Goal: Task Accomplishment & Management: Complete application form

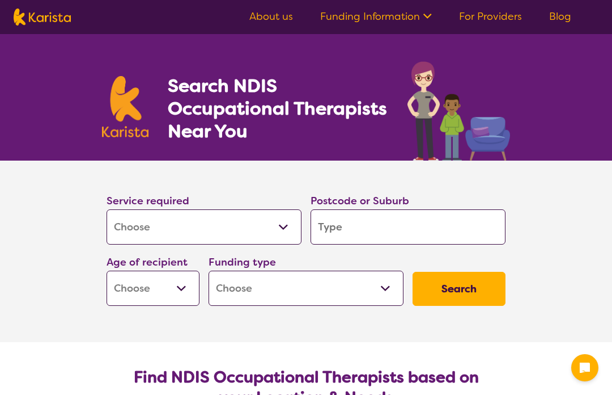
select select "[MEDICAL_DATA]"
click at [418, 234] on input "search" at bounding box center [408, 226] width 195 height 35
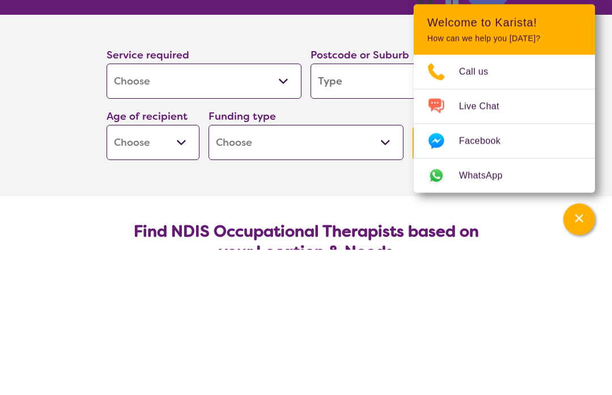
type input "3922"
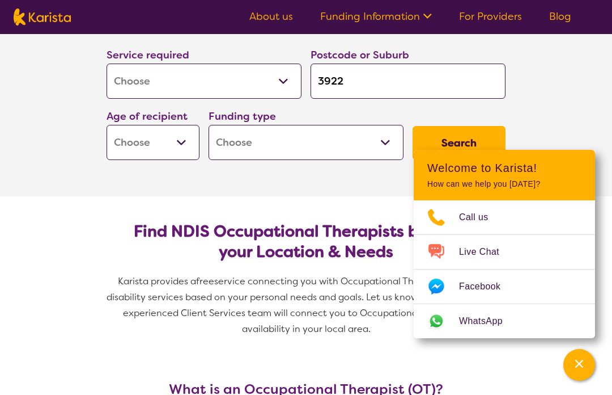
click at [185, 149] on select "Early Childhood - 0 to 9 Child - 10 to 11 Adolescent - 12 to 17 Adult - 18 to 6…" at bounding box center [153, 142] width 93 height 35
select select "EC"
click at [184, 144] on select "Early Childhood - 0 to 9 Child - 10 to 11 Adolescent - 12 to 17 Adult - 18 to 6…" at bounding box center [153, 142] width 93 height 35
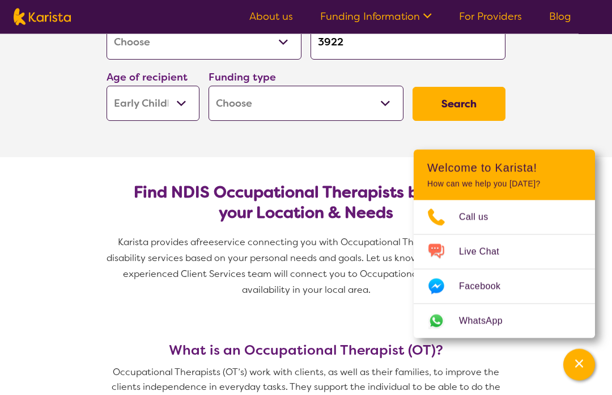
scroll to position [184, 0]
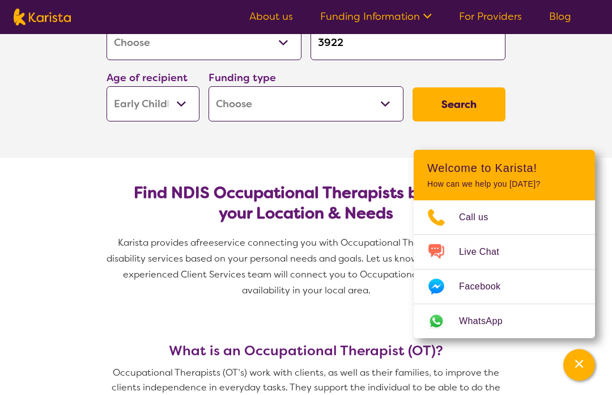
click at [170, 110] on select "Early Childhood - 0 to 9 Child - 10 to 11 Adolescent - 12 to 17 Adult - 18 to 6…" at bounding box center [153, 103] width 93 height 35
select select "AG"
click at [387, 109] on select "Home Care Package (HCP) National Disability Insurance Scheme (NDIS) I don't know" at bounding box center [306, 103] width 195 height 35
select select "HCP"
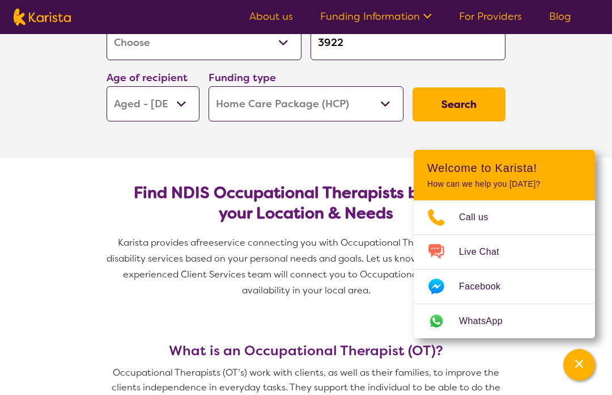
select select "HCP"
click at [463, 109] on button "Search" at bounding box center [459, 104] width 93 height 34
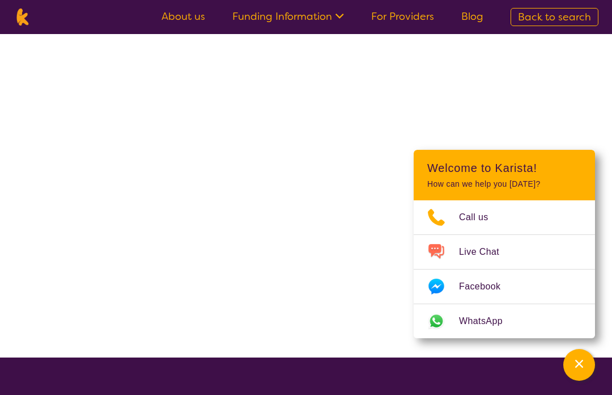
scroll to position [1, 0]
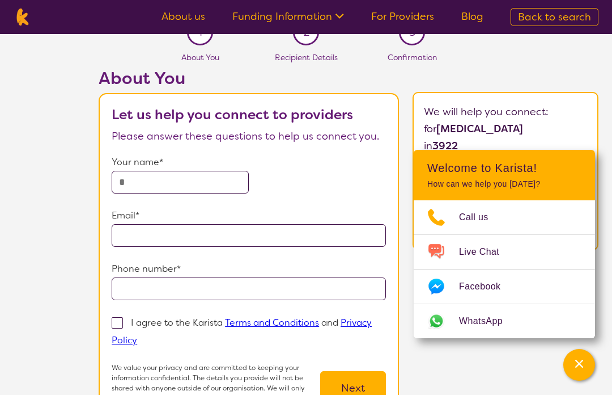
click at [157, 186] on input "text" at bounding box center [180, 182] width 137 height 23
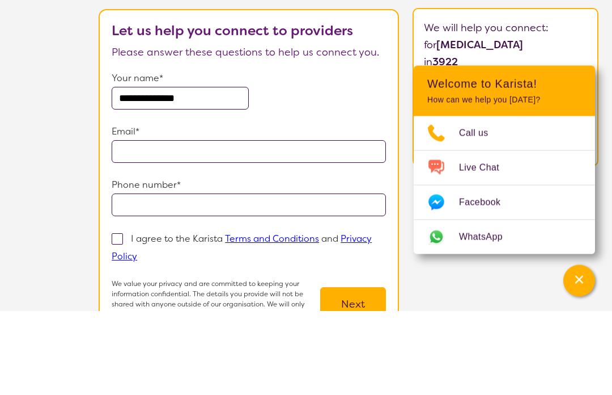
type input "**********"
click at [219, 225] on input "email" at bounding box center [249, 236] width 274 height 23
type input "**********"
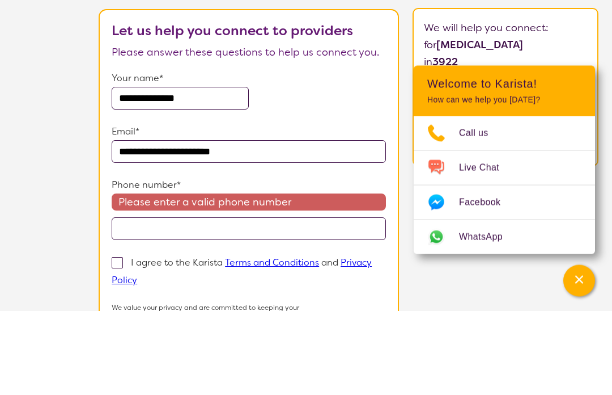
scroll to position [104, 0]
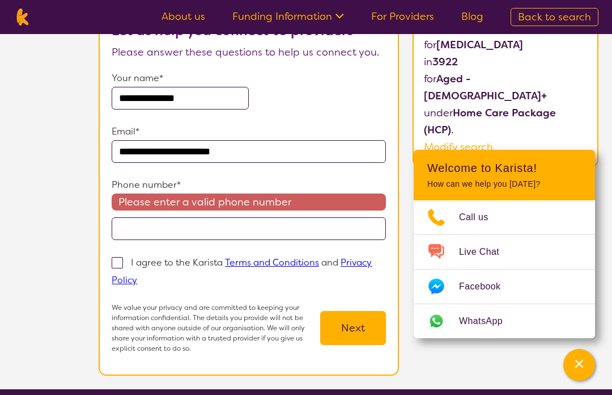
click at [183, 234] on input "tel" at bounding box center [249, 228] width 274 height 23
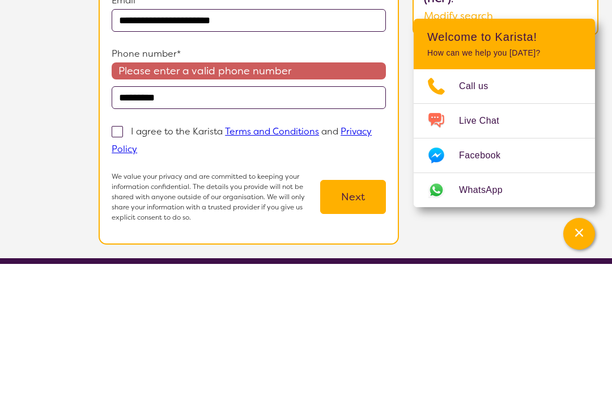
scroll to position [235, 0]
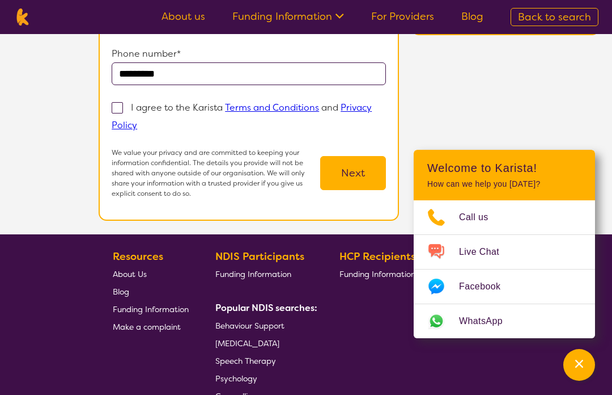
click at [120, 79] on input "*********" at bounding box center [249, 73] width 274 height 23
type input "**********"
click at [120, 113] on span at bounding box center [117, 107] width 11 height 11
click at [137, 121] on input "I agree to the Karista Terms and Conditions and Privacy Policy" at bounding box center [140, 124] width 7 height 7
checkbox input "true"
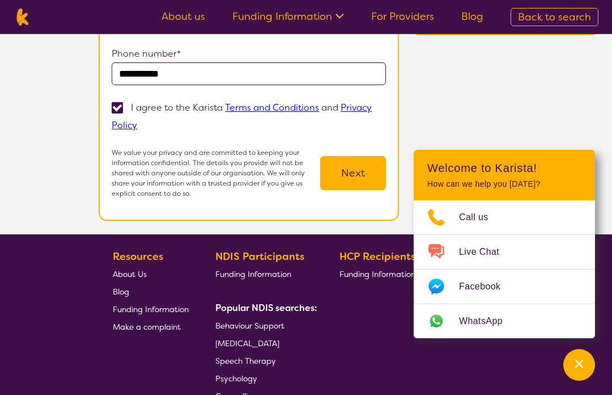
click at [370, 172] on button "Next" at bounding box center [353, 173] width 66 height 34
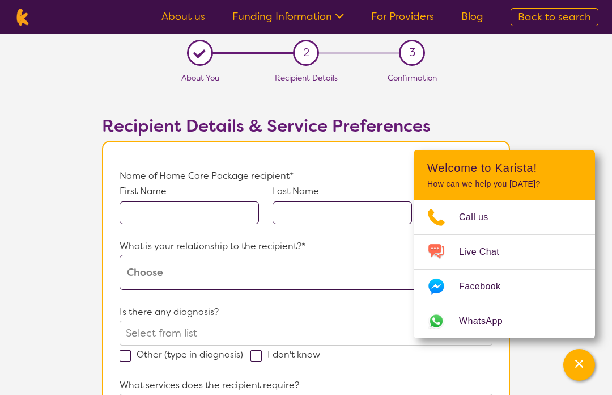
click at [189, 215] on input "text" at bounding box center [189, 212] width 139 height 23
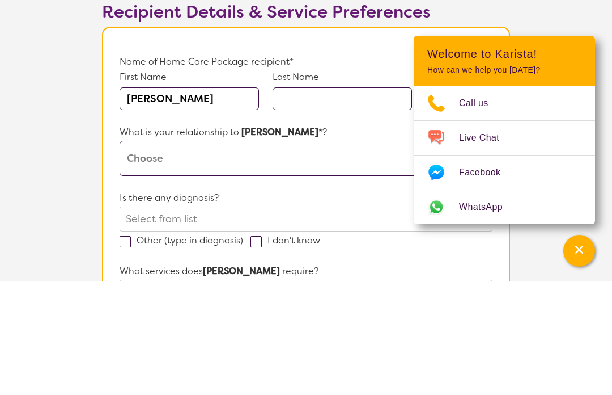
type input "[PERSON_NAME]"
click at [303, 201] on input "text" at bounding box center [342, 212] width 139 height 23
type input "Hirst"
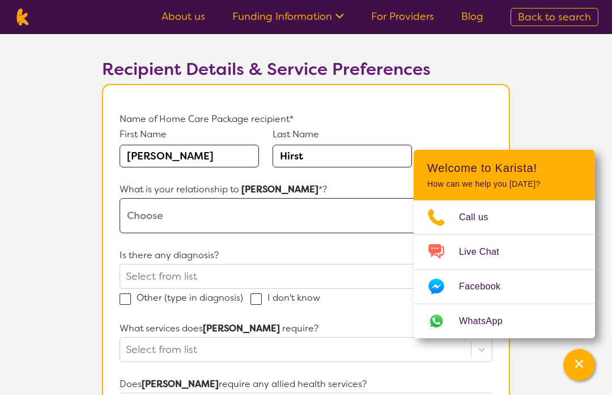
scroll to position [53, 0]
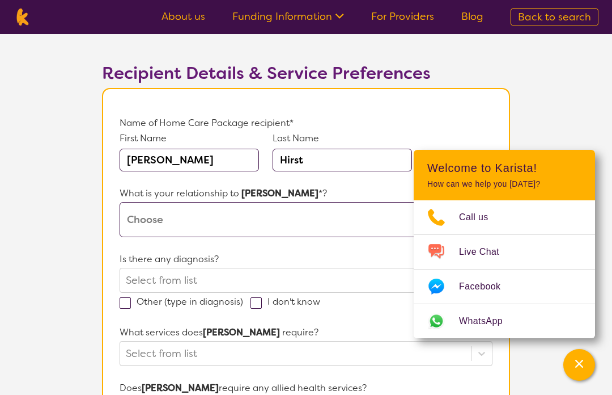
click at [197, 158] on input "[PERSON_NAME]" at bounding box center [189, 160] width 139 height 23
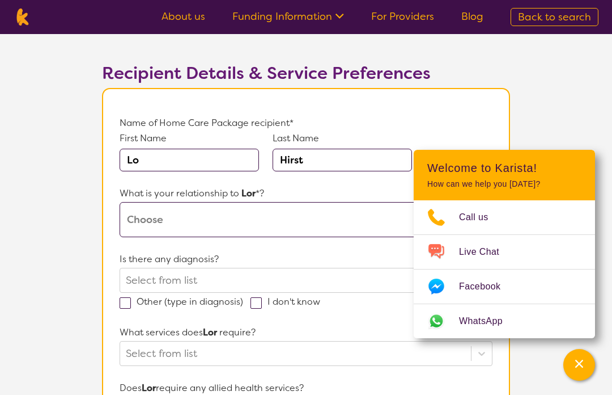
type input "L"
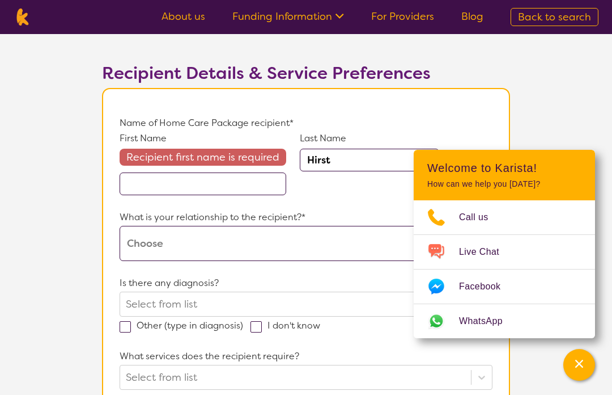
type input "[PERSON_NAME]"
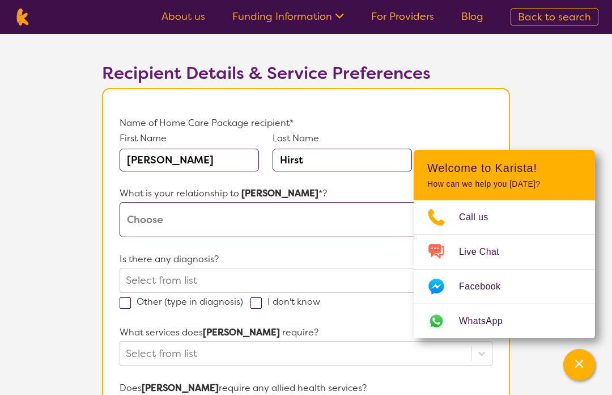
scroll to position [0, 0]
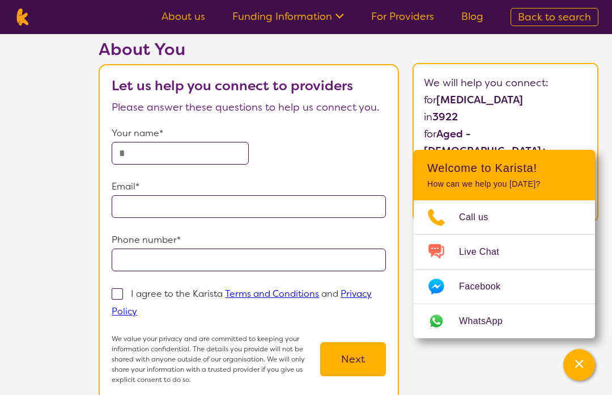
scroll to position [44, 0]
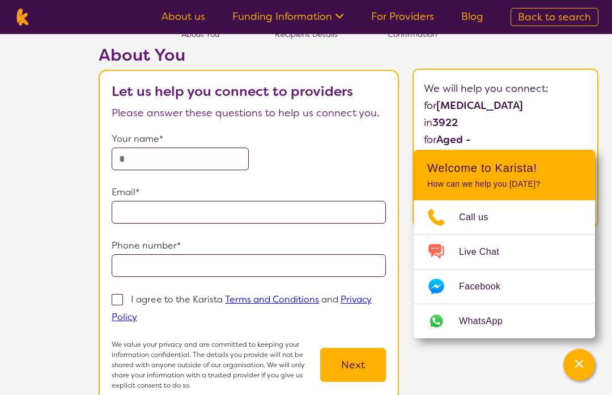
click at [174, 161] on input "text" at bounding box center [180, 158] width 137 height 23
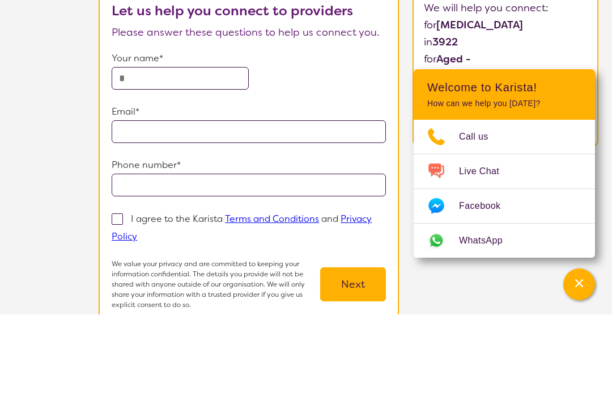
type input "**********"
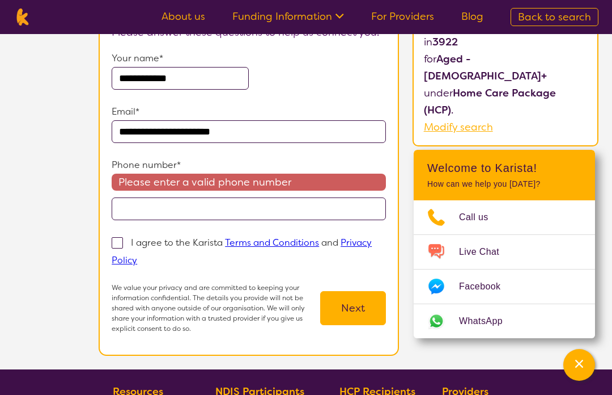
click at [177, 208] on input "tel" at bounding box center [249, 208] width 274 height 23
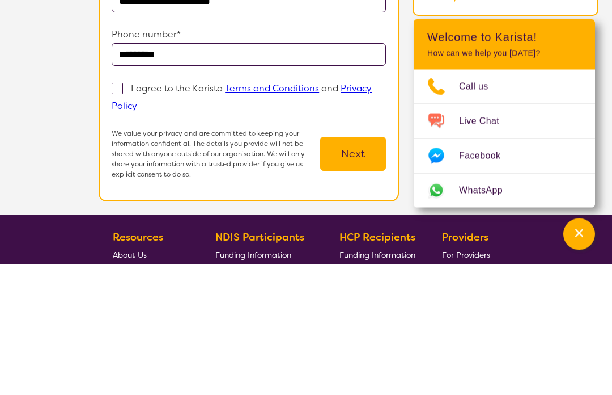
scroll to position [255, 0]
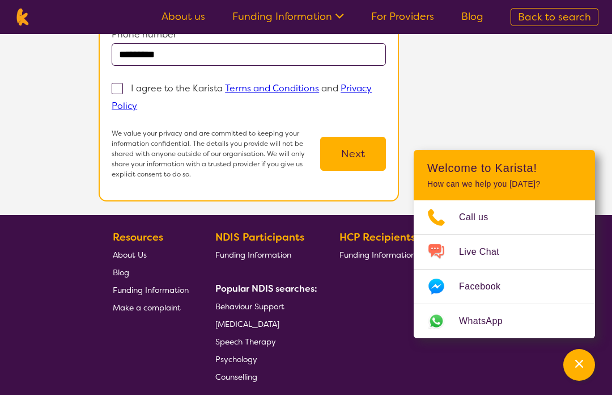
click at [122, 63] on input "*********" at bounding box center [249, 54] width 274 height 23
click at [118, 59] on input "*********" at bounding box center [249, 55] width 274 height 23
type input "**********"
click at [118, 90] on span at bounding box center [117, 88] width 11 height 11
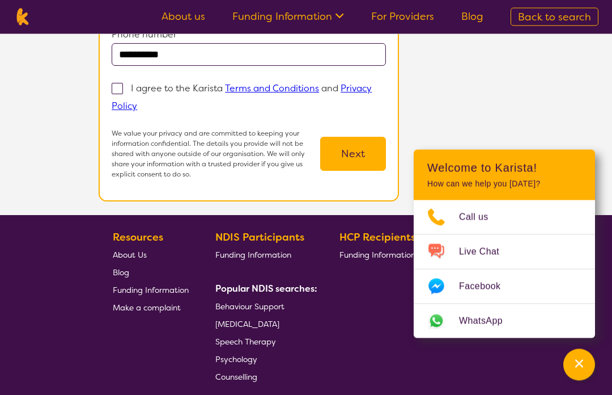
click at [137, 102] on input "I agree to the Karista Terms and Conditions and Privacy Policy" at bounding box center [140, 105] width 7 height 7
checkbox input "true"
click at [357, 156] on button "Next" at bounding box center [353, 154] width 66 height 34
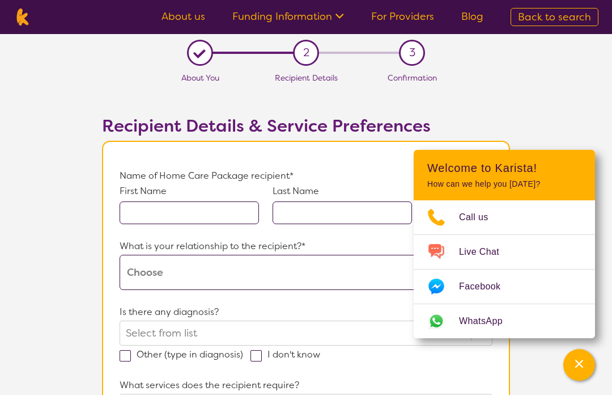
click at [180, 220] on input "text" at bounding box center [189, 212] width 139 height 23
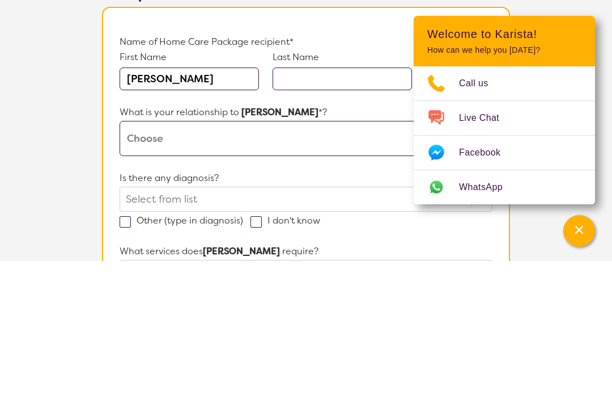
type input "[PERSON_NAME]"
click at [306, 201] on input "text" at bounding box center [342, 212] width 139 height 23
type input "Hi"
type input "Hirst"
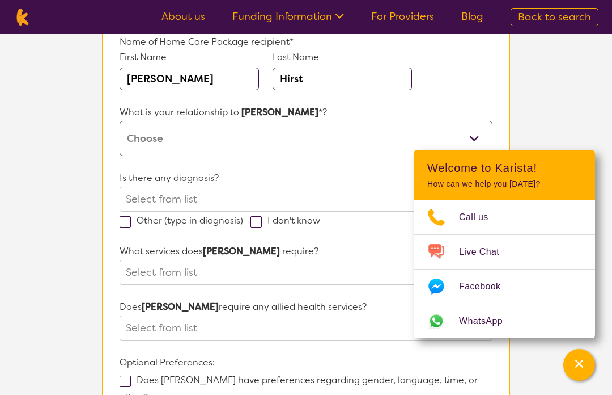
click at [226, 145] on select "This request is for myself I am their parent I am their child I am their spouse…" at bounding box center [306, 138] width 373 height 35
select select "I am their child"
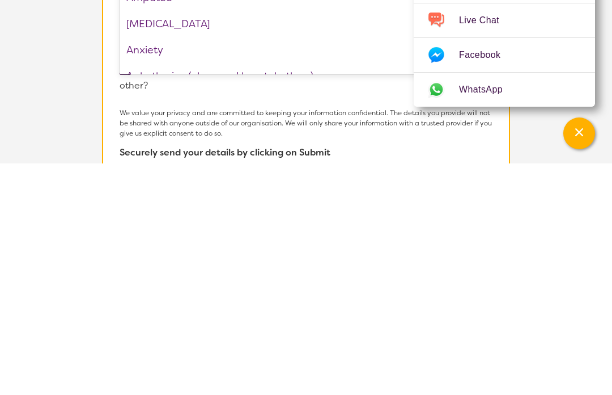
scroll to position [235, 0]
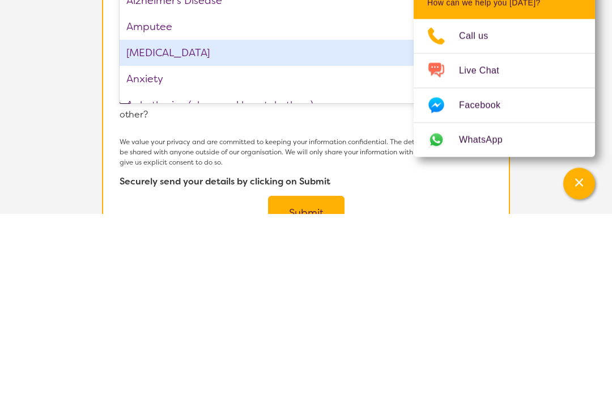
click at [286, 221] on div "[MEDICAL_DATA]" at bounding box center [306, 234] width 373 height 26
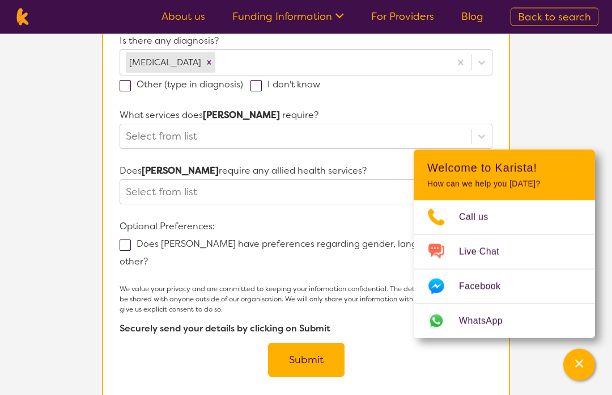
scroll to position [271, 0]
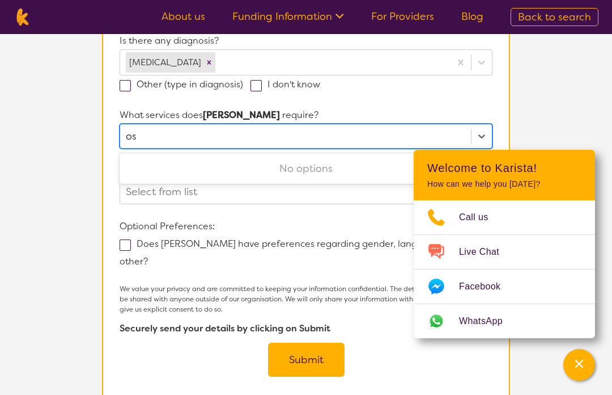
type input "ost"
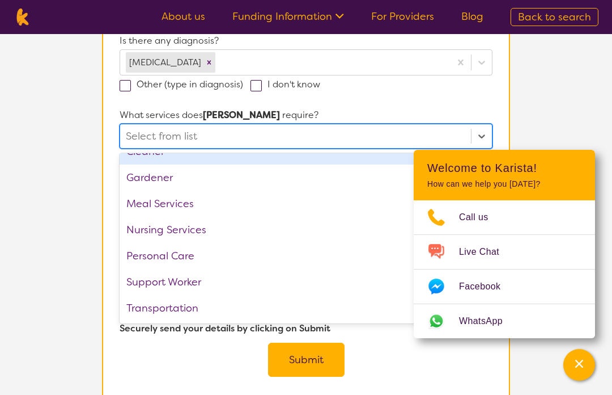
scroll to position [17, 0]
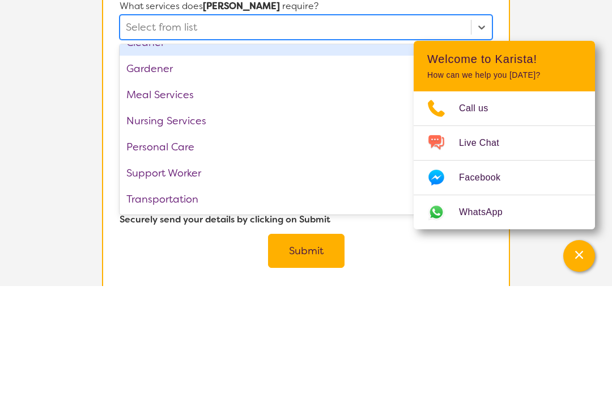
click at [188, 243] on div "Personal Care" at bounding box center [306, 256] width 373 height 26
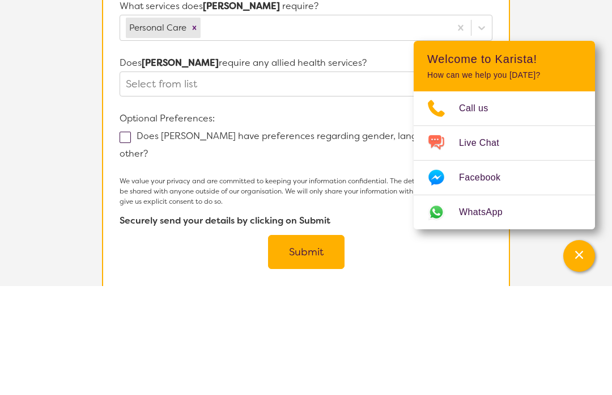
scroll to position [380, 0]
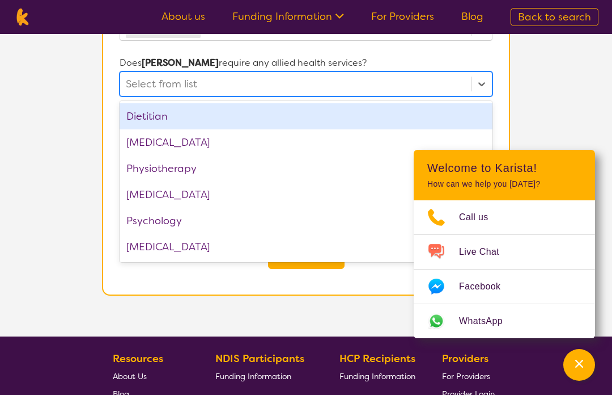
click at [221, 145] on div "[MEDICAL_DATA]" at bounding box center [306, 142] width 373 height 26
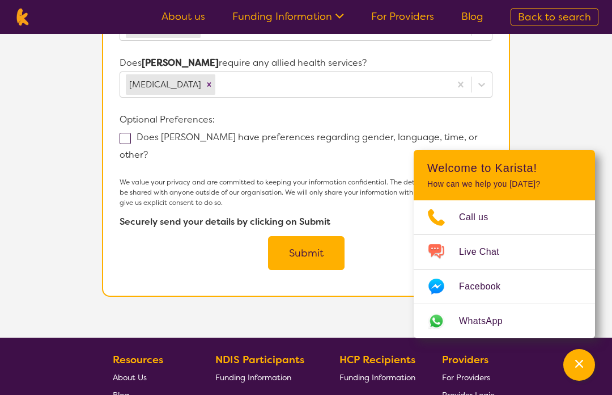
click at [130, 141] on span at bounding box center [125, 138] width 11 height 11
click at [148, 150] on input "Does [PERSON_NAME] have preferences regarding gender, language, time, or other?" at bounding box center [151, 153] width 7 height 7
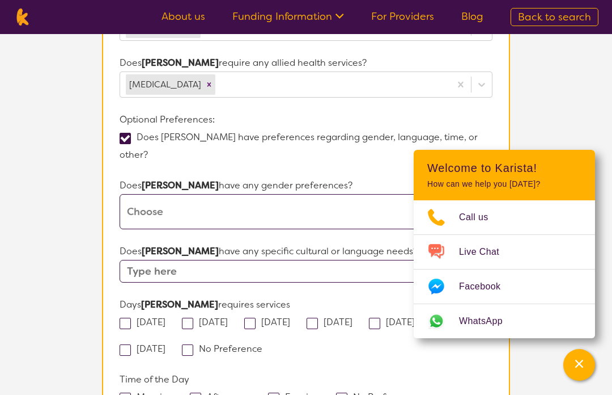
click at [130, 138] on span at bounding box center [125, 138] width 11 height 11
click at [148, 150] on input "Does [PERSON_NAME] have preferences regarding gender, language, time, or other?" at bounding box center [151, 153] width 7 height 7
checkbox input "false"
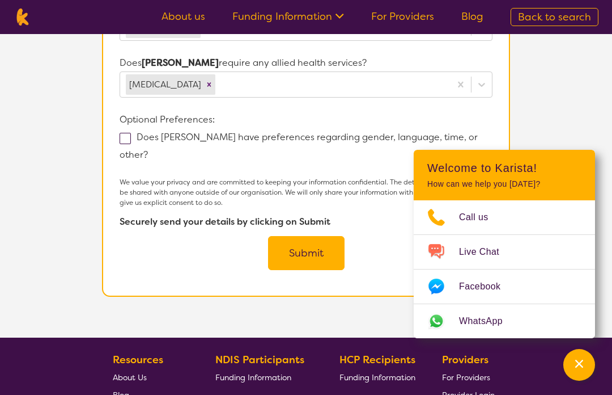
click at [308, 236] on button "Submit" at bounding box center [306, 253] width 77 height 34
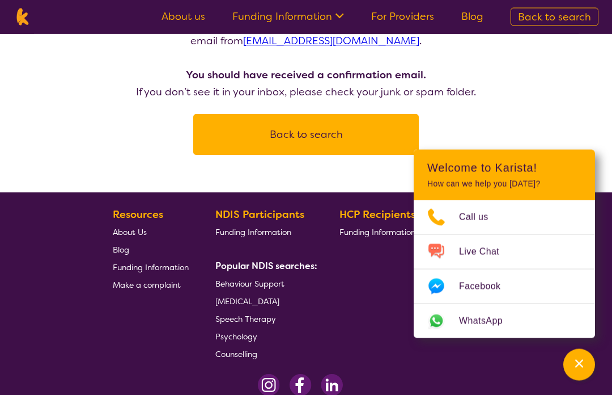
scroll to position [168, 0]
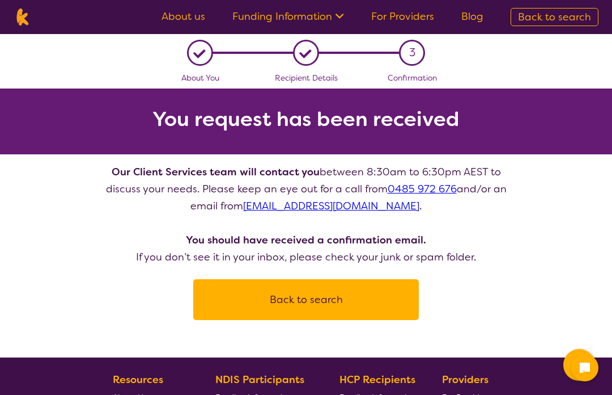
scroll to position [1, 0]
